Goal: Obtain resource: Obtain resource

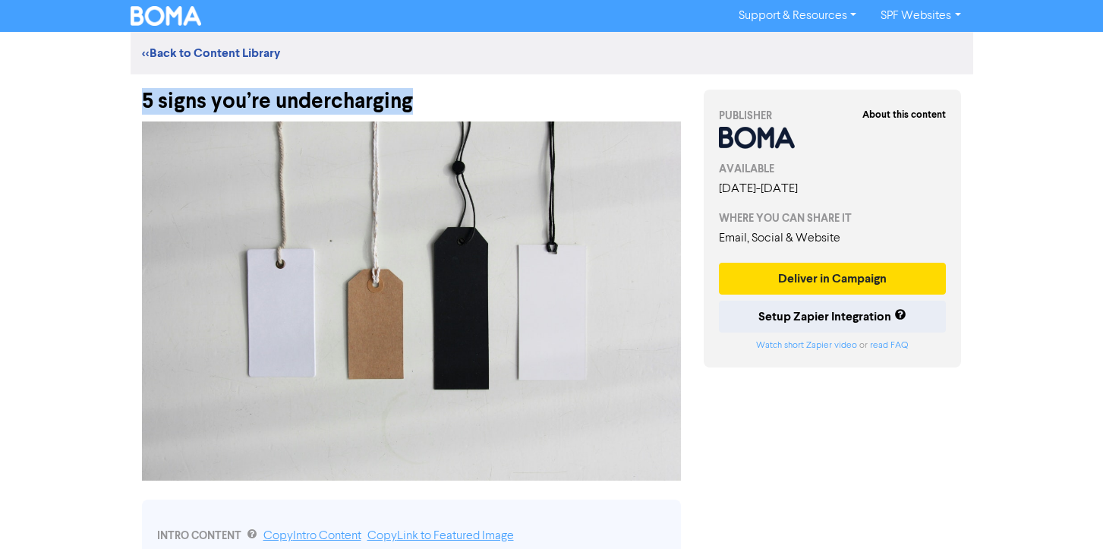
drag, startPoint x: 135, startPoint y: 93, endPoint x: 450, endPoint y: 106, distance: 315.3
click at [450, 106] on div "5 signs you’re undercharging" at bounding box center [412, 93] width 562 height 39
copy div "5 signs you’re undercharging"
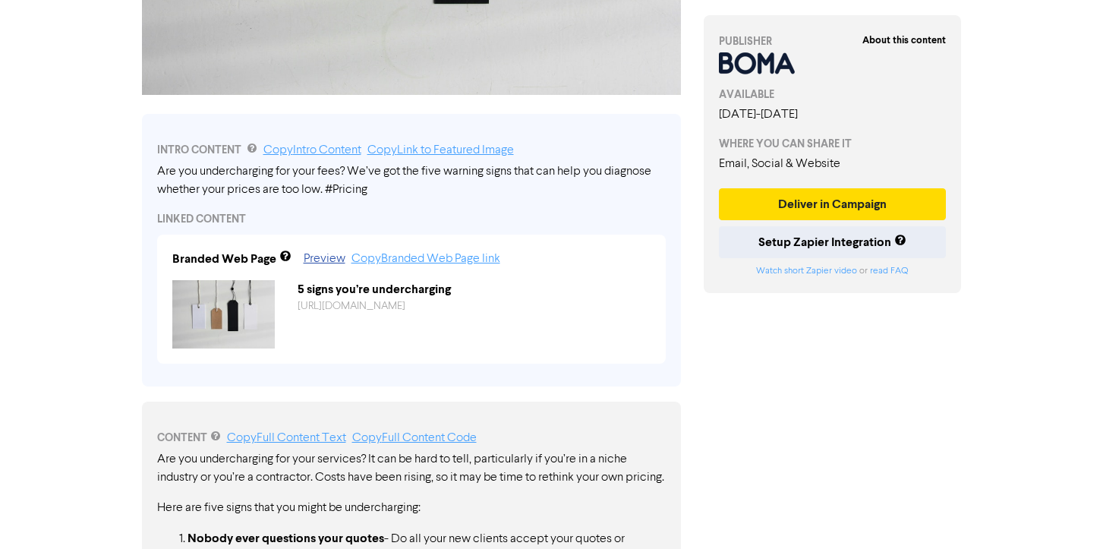
scroll to position [398, 0]
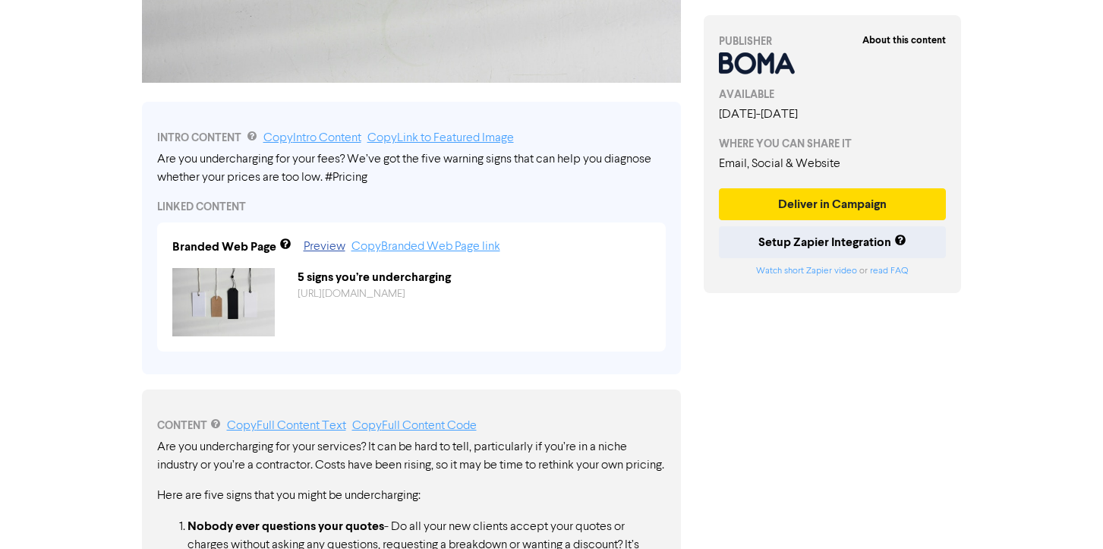
drag, startPoint x: 153, startPoint y: 158, endPoint x: 409, endPoint y: 168, distance: 256.0
click at [409, 168] on div "INTRO CONTENT Copy Intro Content Copy Link to Featured Image Are you undercharg…" at bounding box center [411, 238] width 539 height 273
drag, startPoint x: 323, startPoint y: 178, endPoint x: 191, endPoint y: 161, distance: 133.9
click at [191, 161] on div "Are you undercharging for your fees? We’ve got the five warning signs that can …" at bounding box center [411, 168] width 509 height 36
click at [311, 144] on link "Copy Intro Content" at bounding box center [312, 138] width 98 height 12
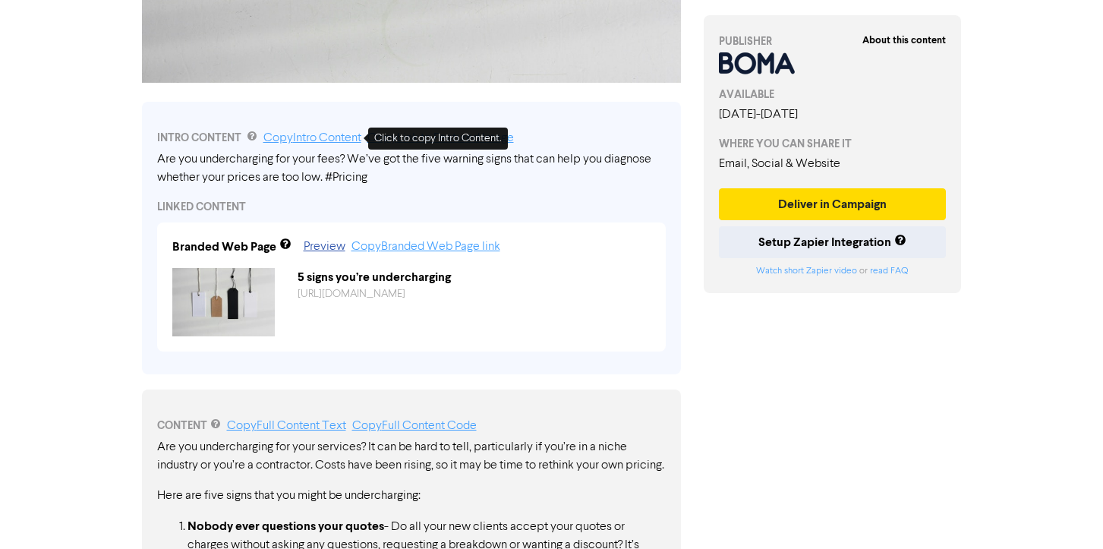
click at [339, 141] on link "Copy Intro Content" at bounding box center [312, 138] width 98 height 12
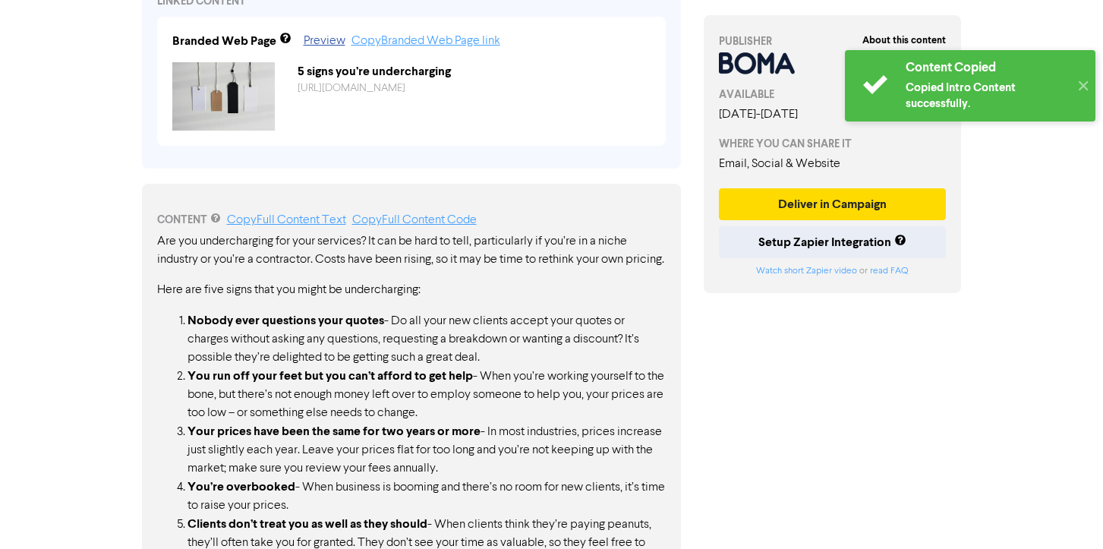
scroll to position [668, 0]
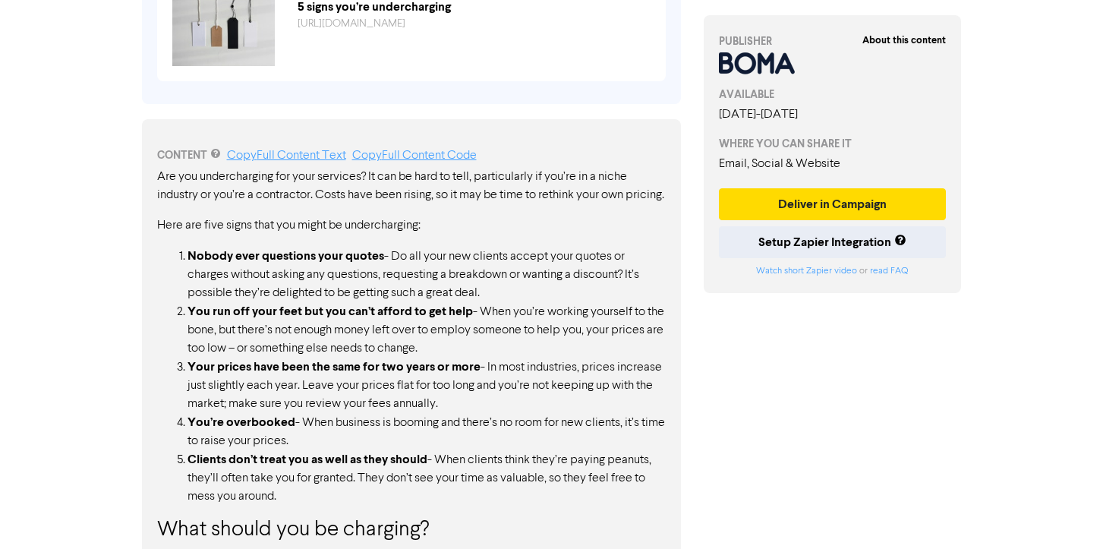
drag, startPoint x: 155, startPoint y: 174, endPoint x: 292, endPoint y: 270, distance: 167.2
click at [292, 270] on div "CONTENT Copy Full Content Text Copy Full Content Code Are you undercharging for…" at bounding box center [411, 390] width 539 height 543
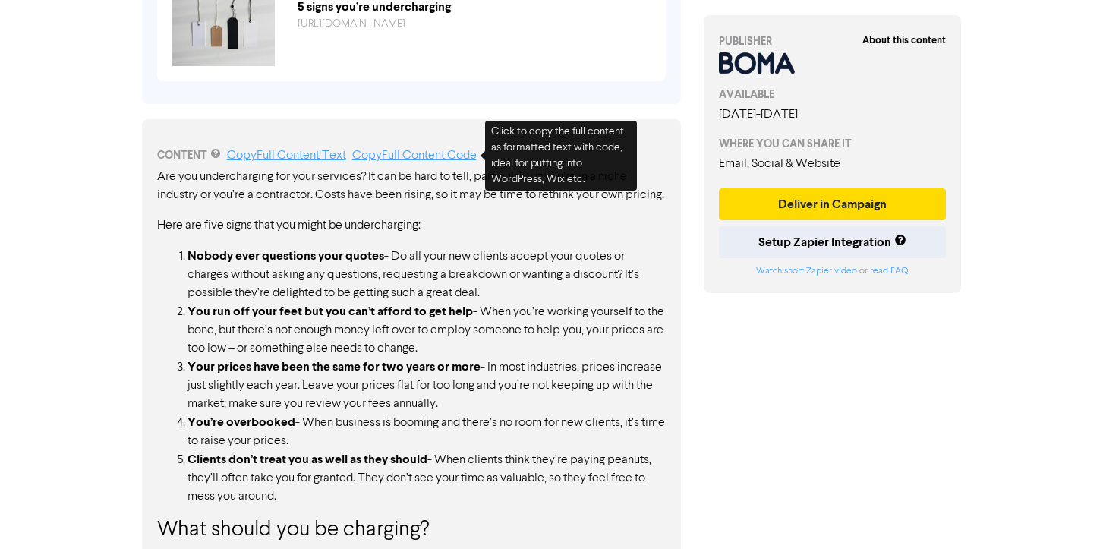
click at [429, 151] on link "Copy Full Content Code" at bounding box center [414, 156] width 125 height 12
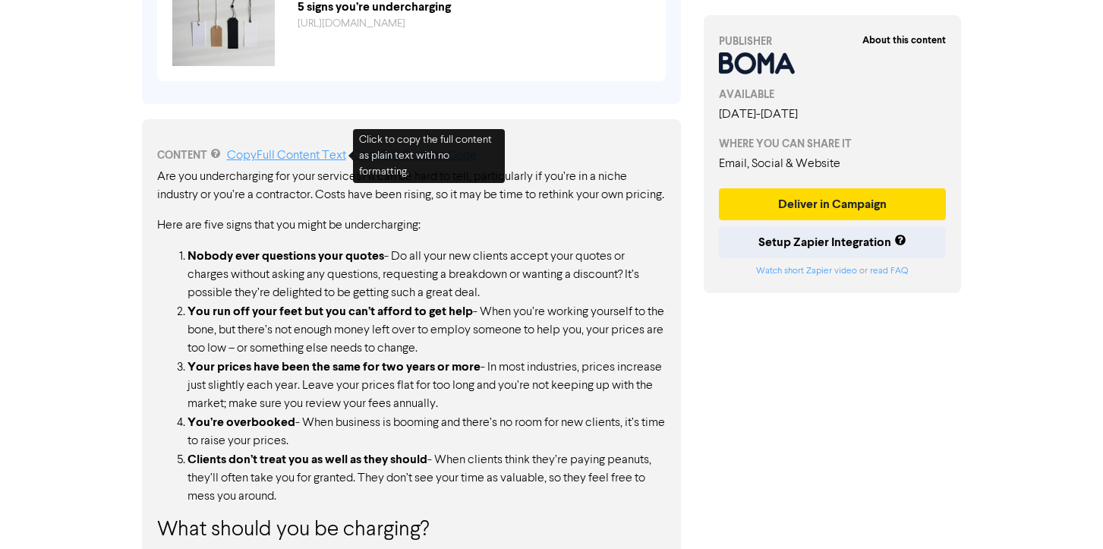
click at [314, 151] on link "Copy Full Content Text" at bounding box center [286, 156] width 119 height 12
